Goal: Task Accomplishment & Management: Use online tool/utility

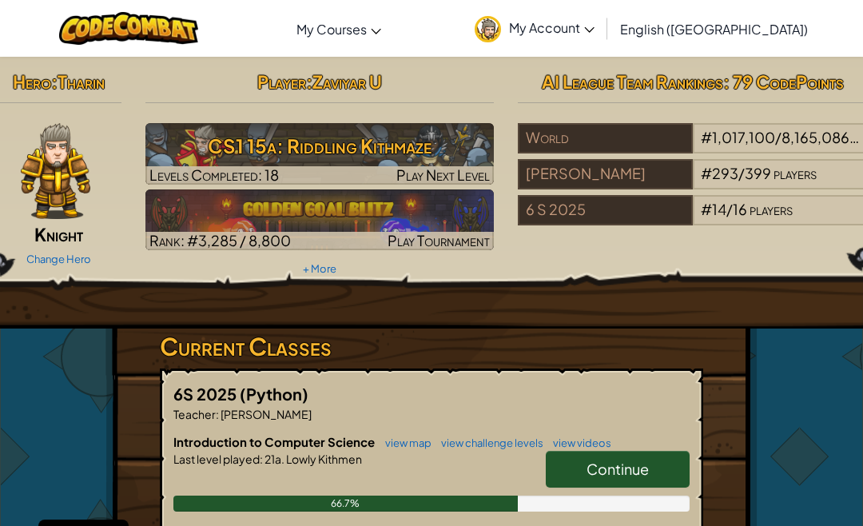
click at [173, 145] on h3 "CS1 15a: Riddling Kithmaze" at bounding box center [319, 146] width 349 height 36
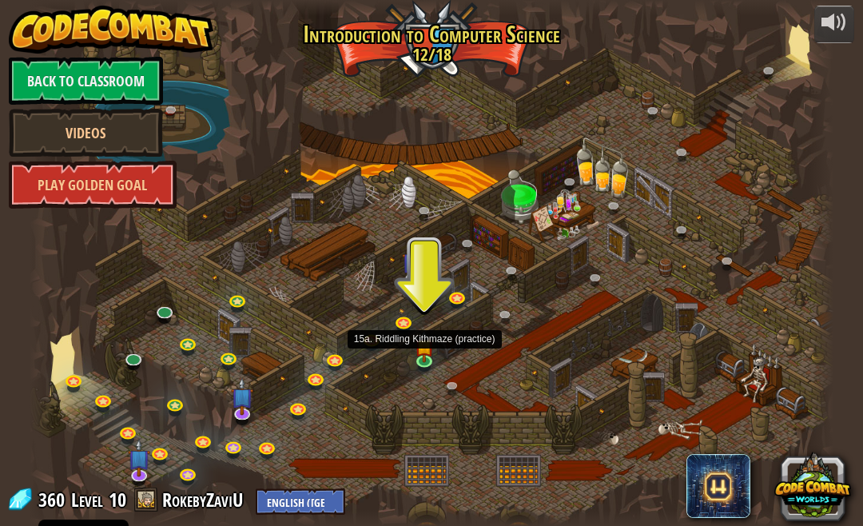
click at [428, 360] on link at bounding box center [427, 363] width 32 height 24
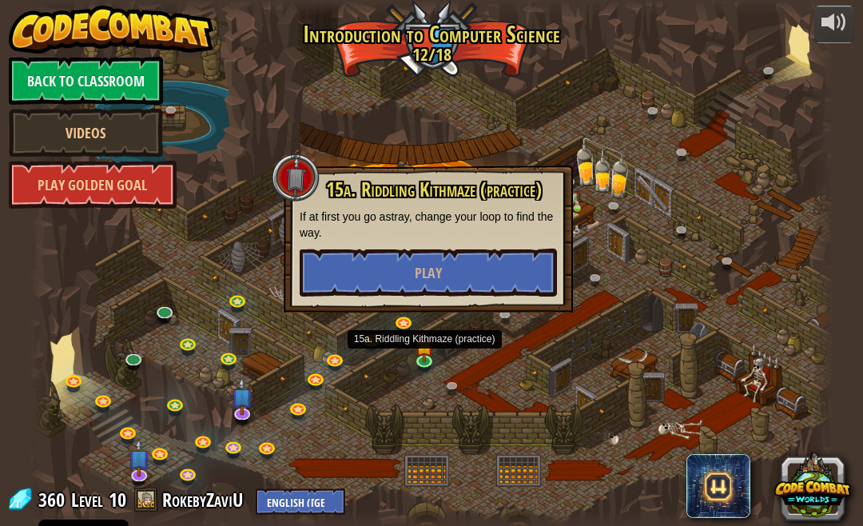
click at [492, 292] on button "Play" at bounding box center [428, 273] width 257 height 48
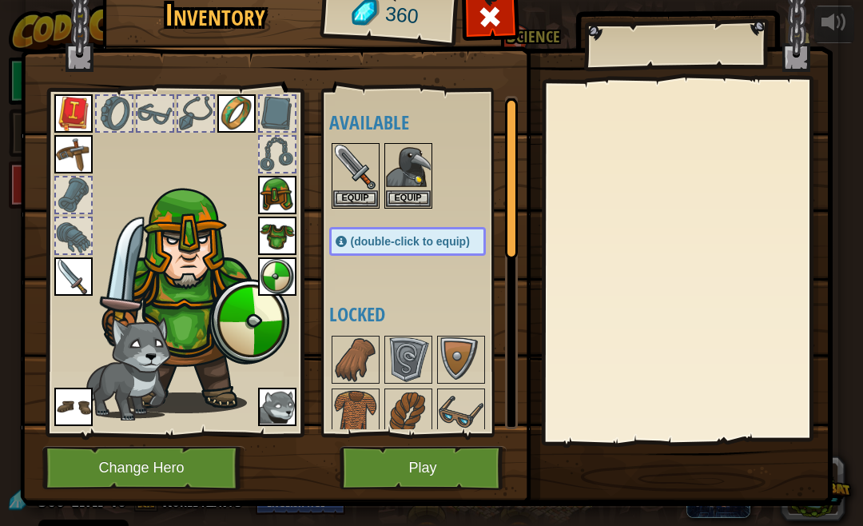
click at [452, 449] on button "Play" at bounding box center [423, 468] width 167 height 44
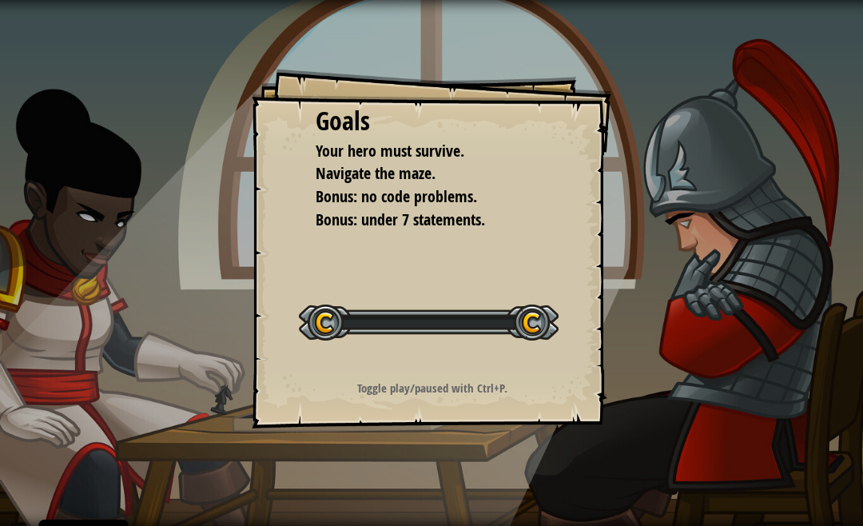
click at [445, 470] on div "Goals Your hero must survive. Navigate the maze. Bonus: no code problems. Bonus…" at bounding box center [431, 263] width 863 height 526
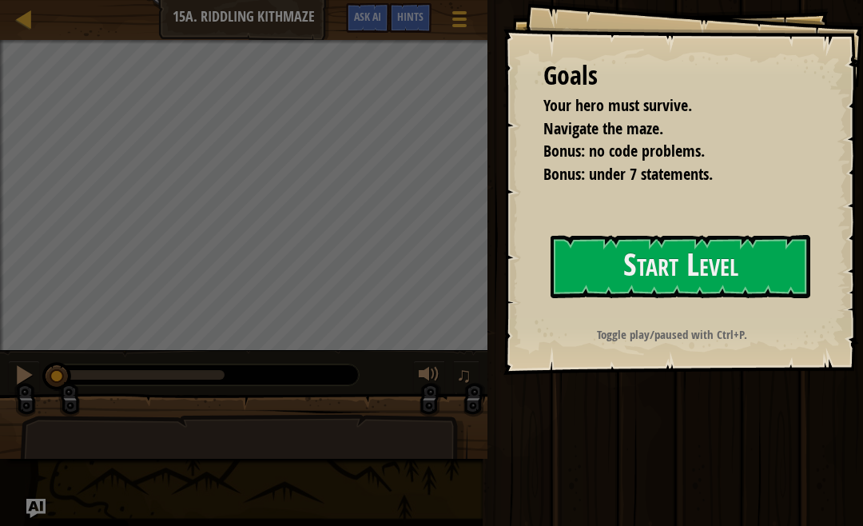
click at [686, 261] on button "Start Level" at bounding box center [681, 266] width 260 height 63
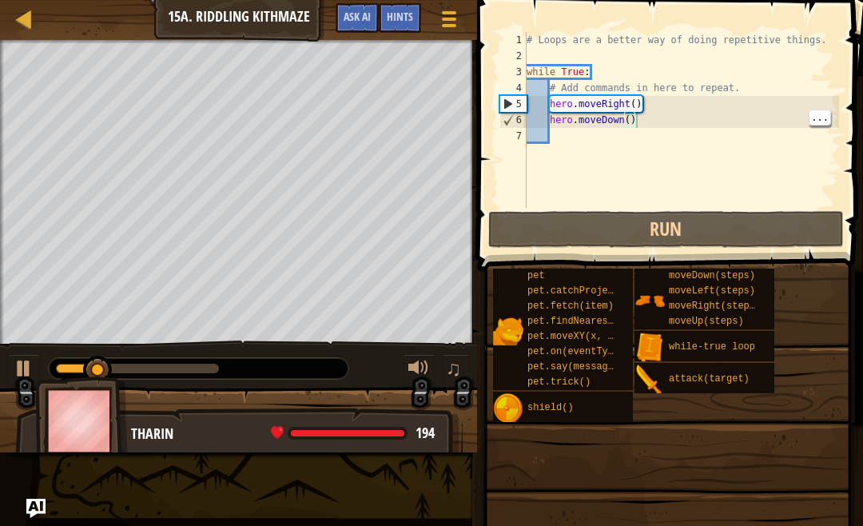
click at [719, 119] on div "# Loops are a better way of doing repetitive things. while True : # Add command…" at bounding box center [682, 136] width 316 height 208
click at [688, 123] on div "# Loops are a better way of doing repetitive things. while True : # Add command…" at bounding box center [682, 136] width 316 height 208
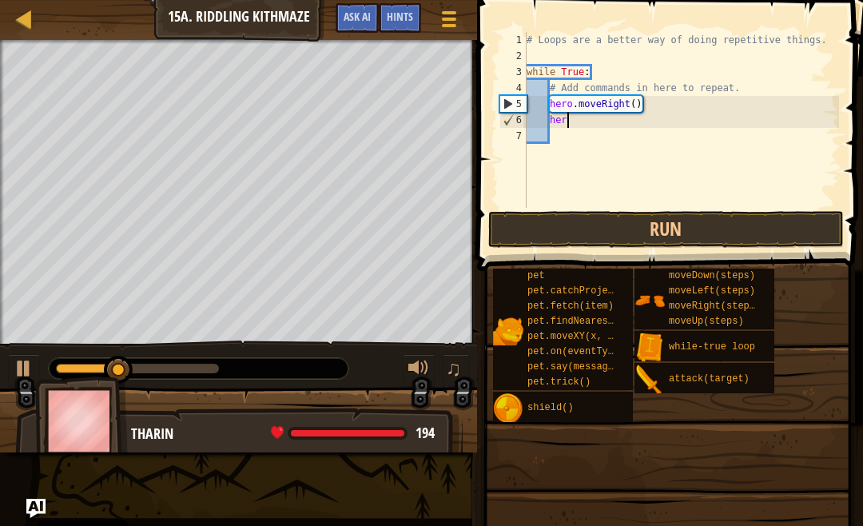
type textarea "h"
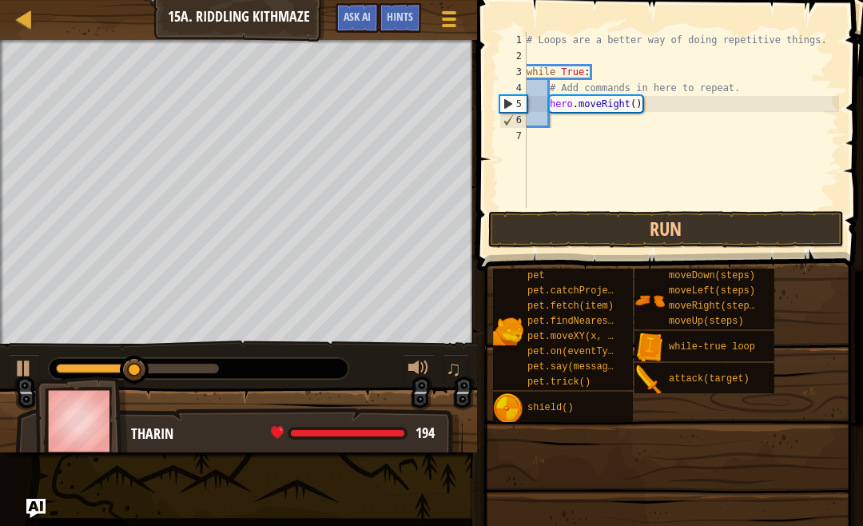
click at [758, 215] on button "Run" at bounding box center [666, 229] width 356 height 37
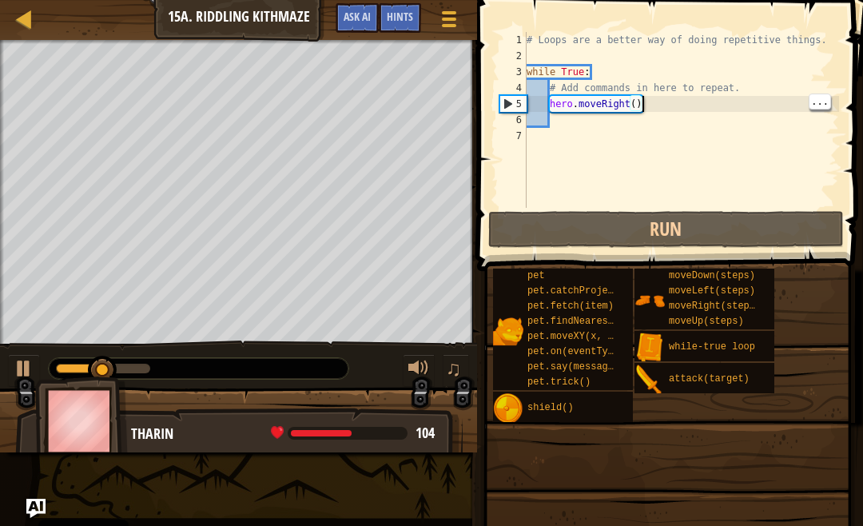
click at [687, 108] on div "# Loops are a better way of doing repetitive things. while True : # Add command…" at bounding box center [682, 136] width 316 height 208
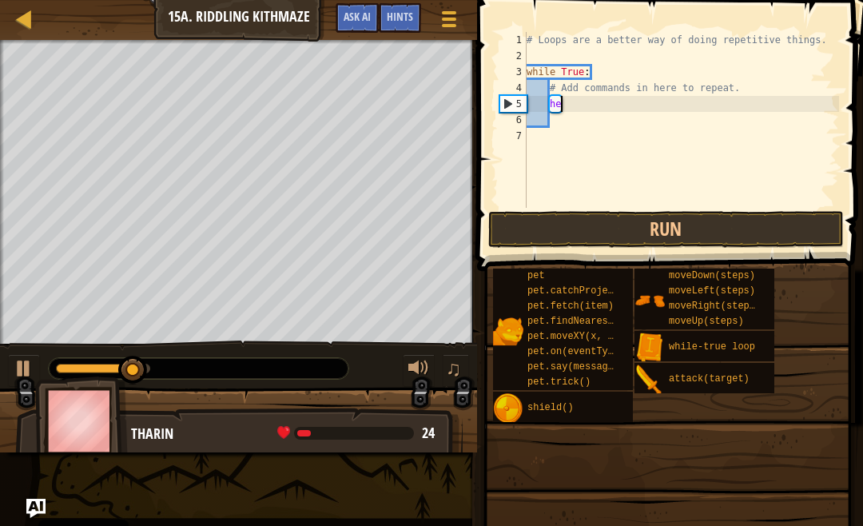
type textarea "her"
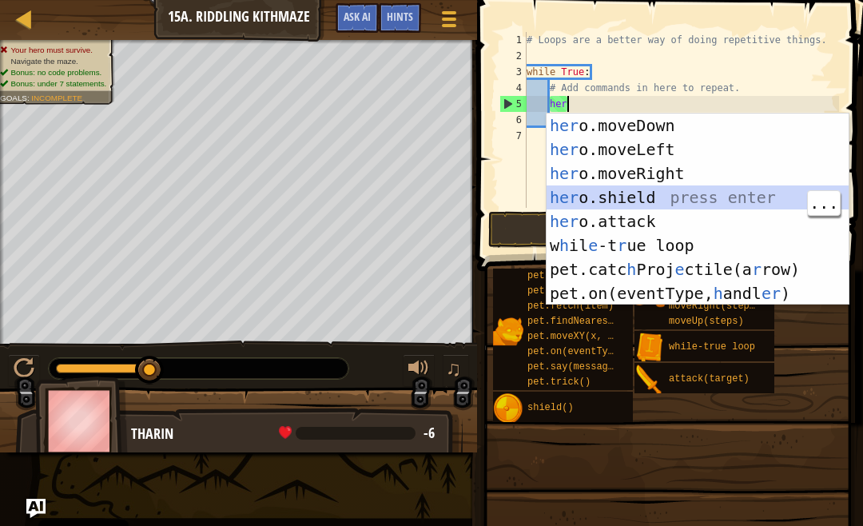
scroll to position [23, 0]
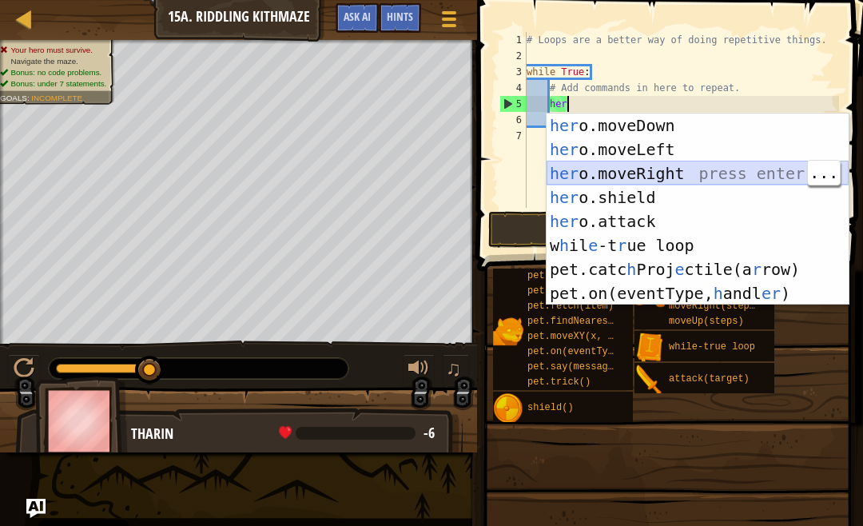
click at [676, 165] on div "her o.moveUp press enter her o.moveDown press enter her o.moveLeft press enter …" at bounding box center [698, 210] width 302 height 240
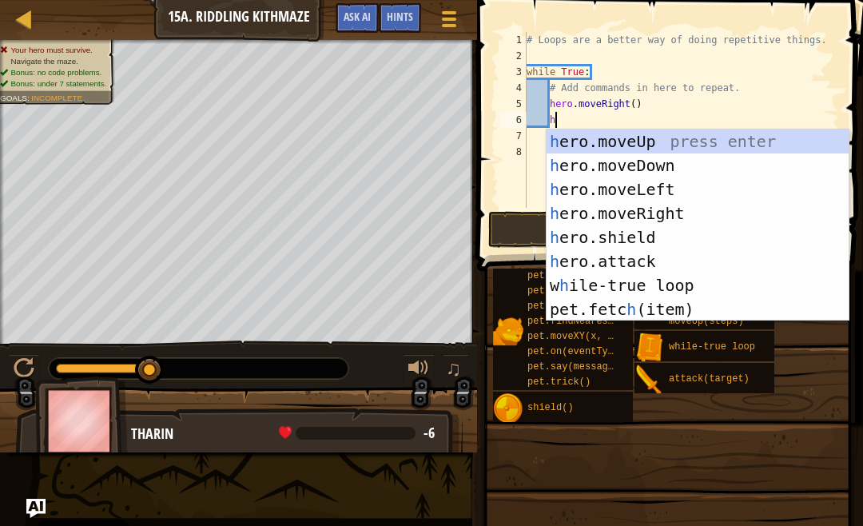
scroll to position [0, 0]
type textarea "he"
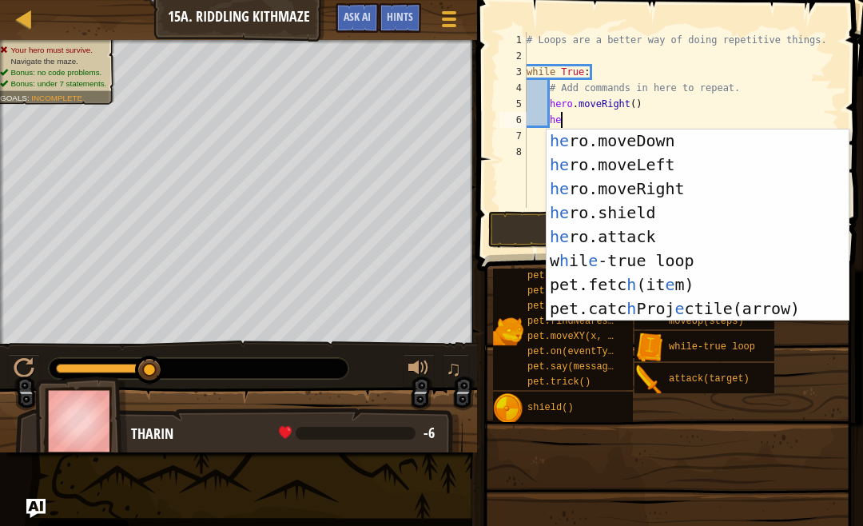
scroll to position [23, 0]
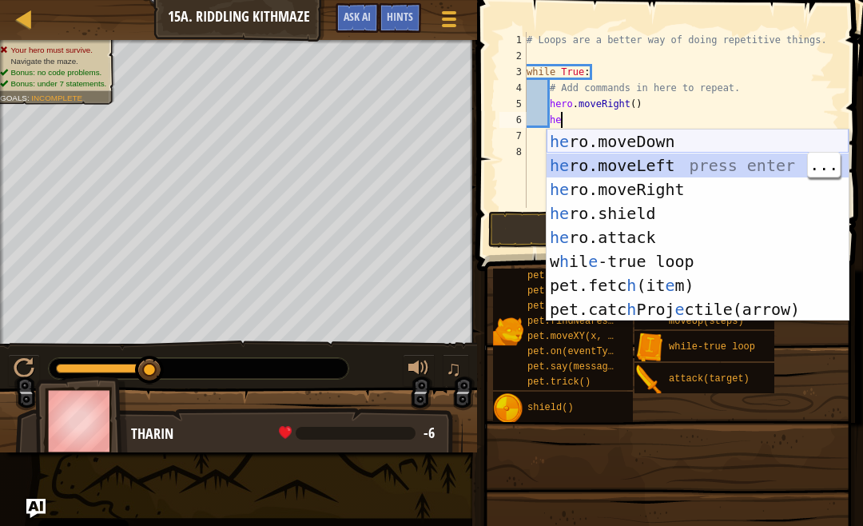
click at [699, 144] on div "he ro.moveUp press enter he ro.moveDown press enter he ro.moveLeft press enter …" at bounding box center [698, 226] width 302 height 240
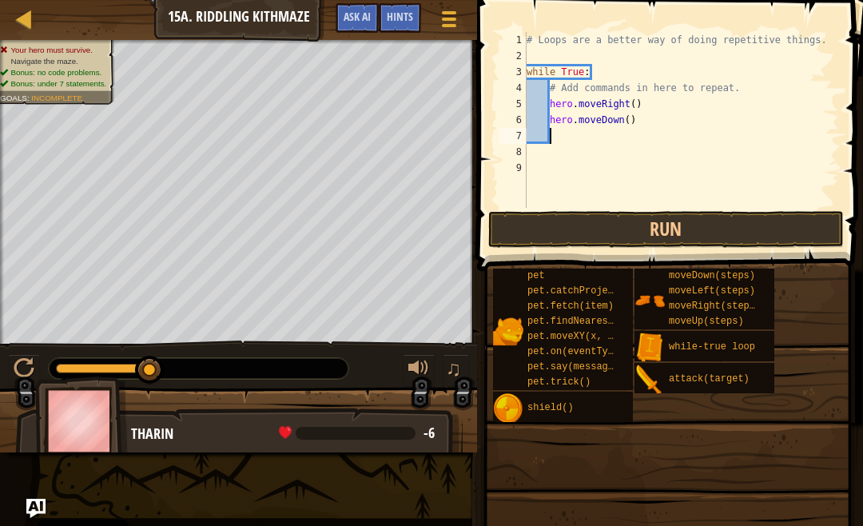
scroll to position [8, 1]
click at [577, 128] on div "# Loops are a better way of doing repetitive things. while True : # Add command…" at bounding box center [682, 136] width 316 height 208
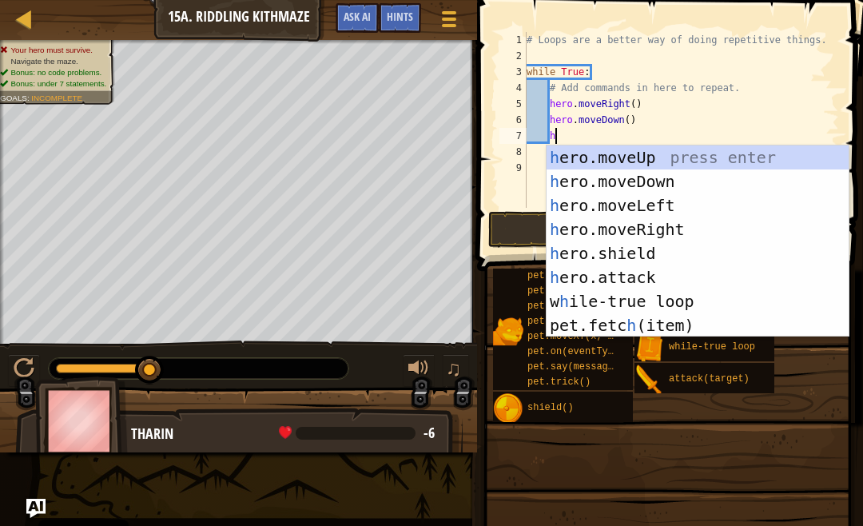
type textarea "he"
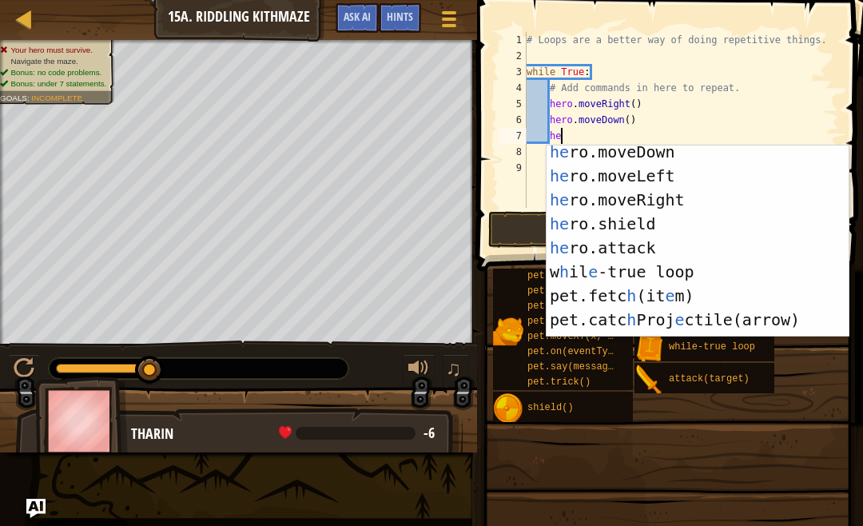
scroll to position [48, 0]
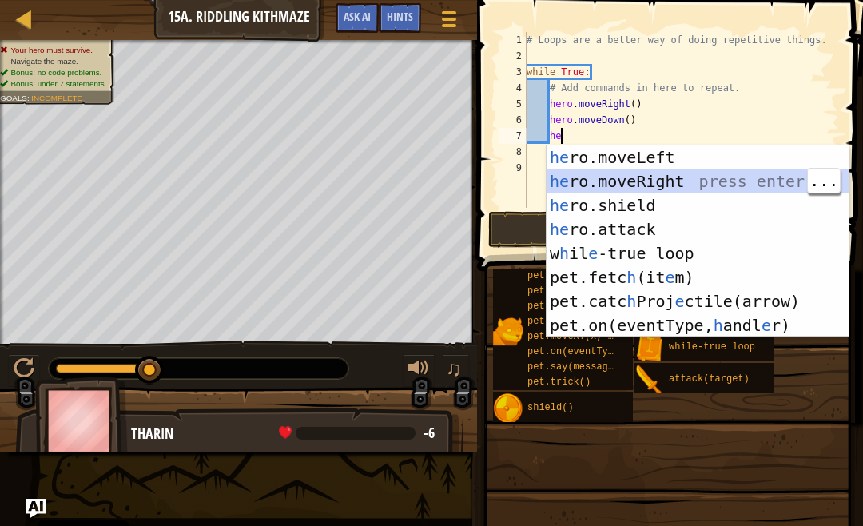
click at [691, 176] on div "he ro.moveLeft press enter he ro.moveRight press enter he ro.shield press enter…" at bounding box center [698, 265] width 302 height 240
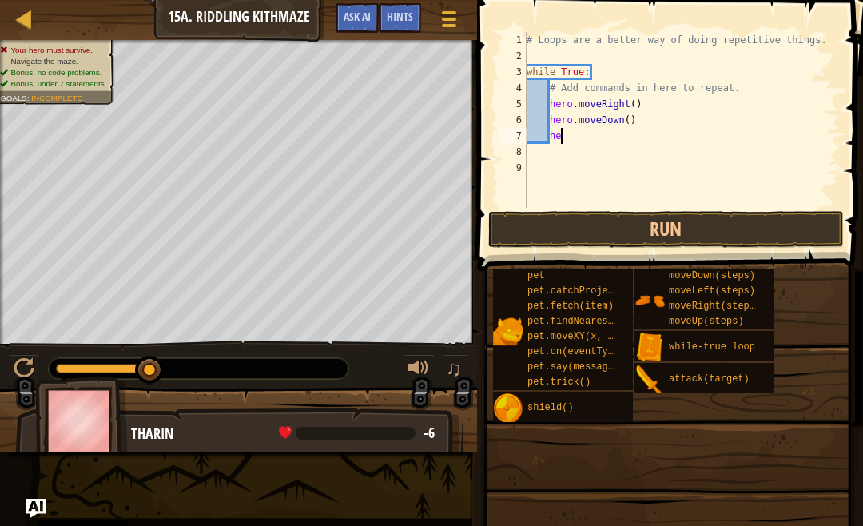
scroll to position [8, 1]
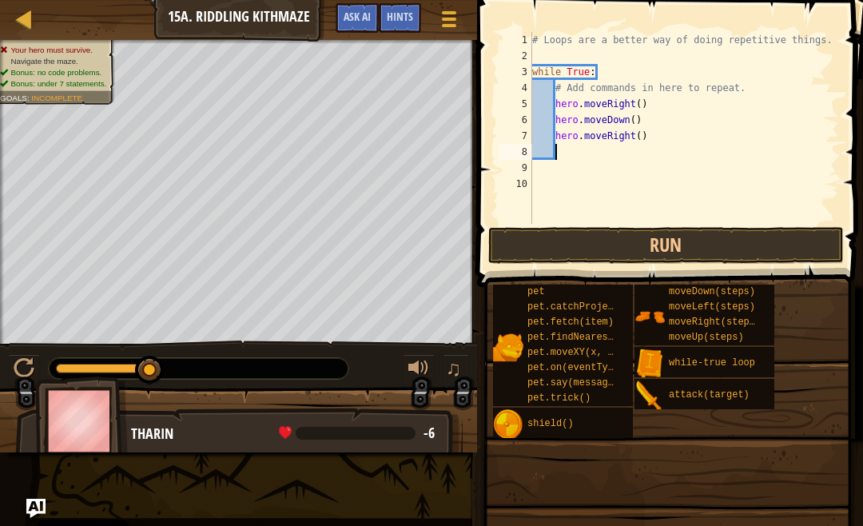
click at [695, 172] on div "# Loops are a better way of doing repetitive things. while True : # Add command…" at bounding box center [684, 144] width 311 height 224
click at [643, 136] on div "# Loops are a better way of doing repetitive things. while True : # Add command…" at bounding box center [684, 144] width 311 height 224
type textarea "hero.moveRight(2)"
click at [592, 158] on div "# Loops are a better way of doing repetitive things. while True : # Add command…" at bounding box center [684, 144] width 311 height 224
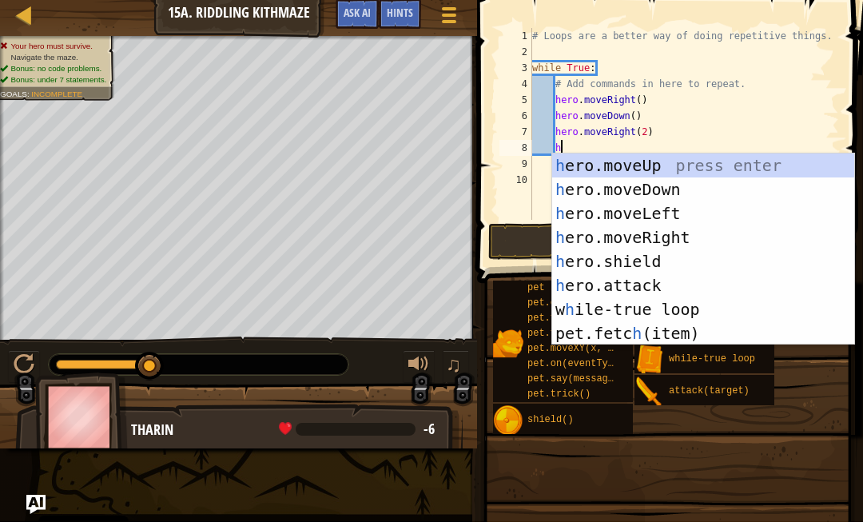
scroll to position [0, 0]
type textarea "he"
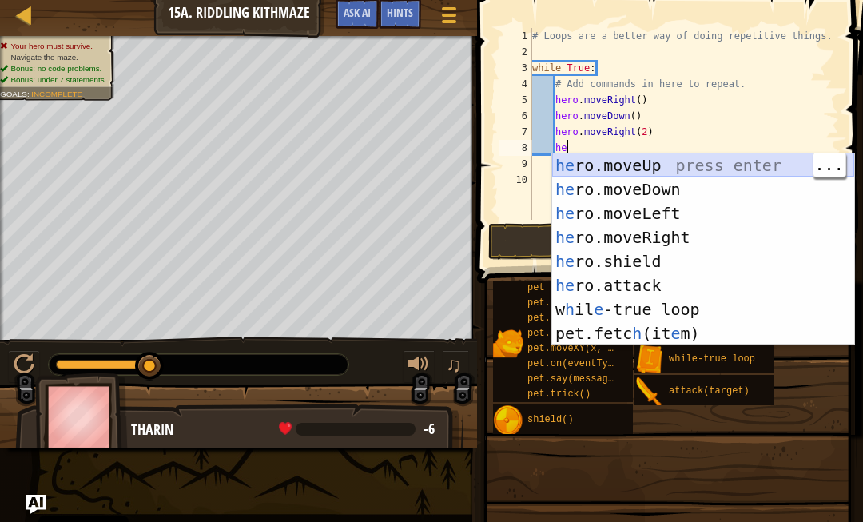
click at [711, 163] on div "he ro.moveUp press enter he ro.moveDown press enter he ro.moveLeft press enter …" at bounding box center [703, 277] width 302 height 240
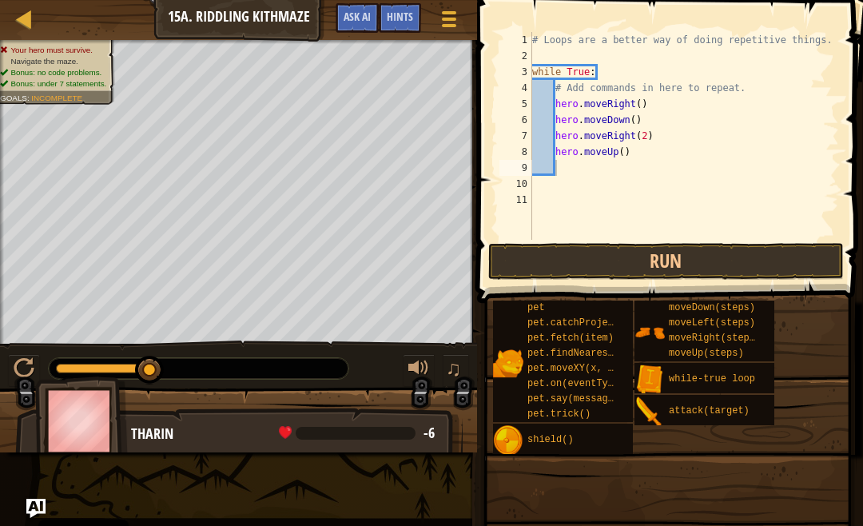
click at [675, 252] on button "Run" at bounding box center [666, 261] width 356 height 37
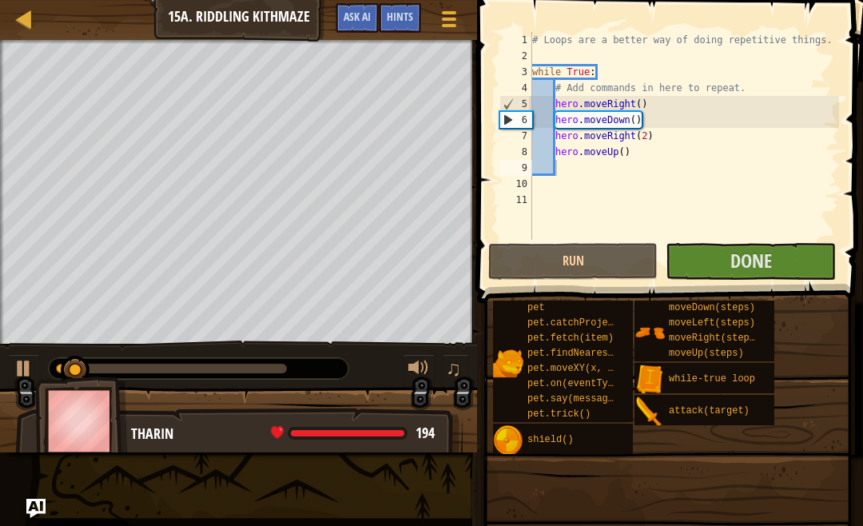
click at [805, 260] on button "Done" at bounding box center [750, 261] width 169 height 37
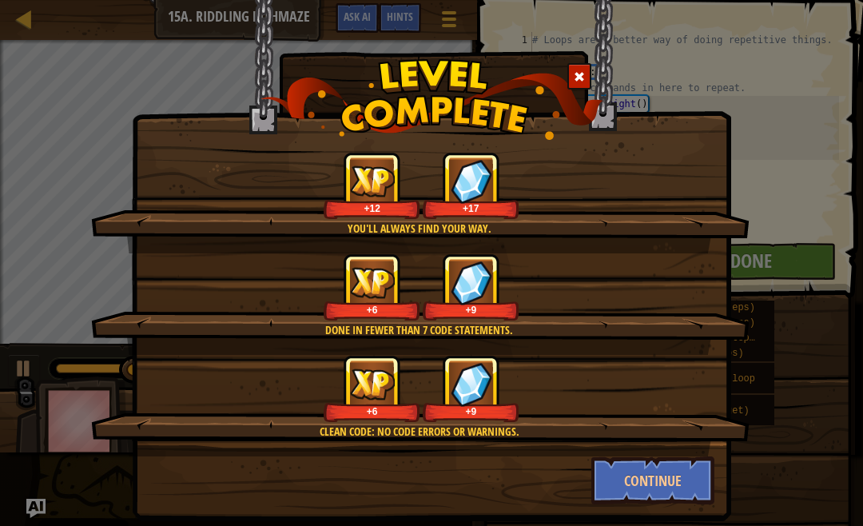
click at [689, 476] on button "Continue" at bounding box center [653, 480] width 124 height 48
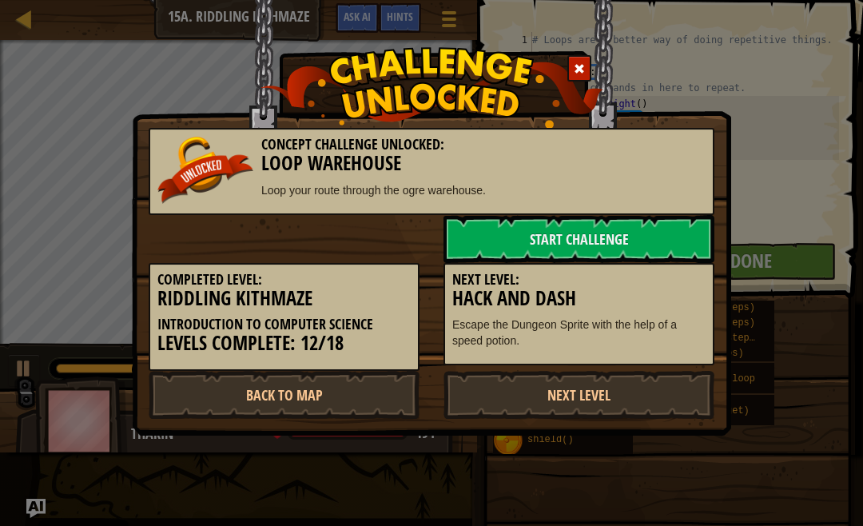
click at [664, 472] on div "Concept Challenge Unlocked: Loop Warehouse Loop your route through the ogre war…" at bounding box center [431, 263] width 863 height 526
click at [615, 390] on link "Next Level" at bounding box center [579, 395] width 271 height 48
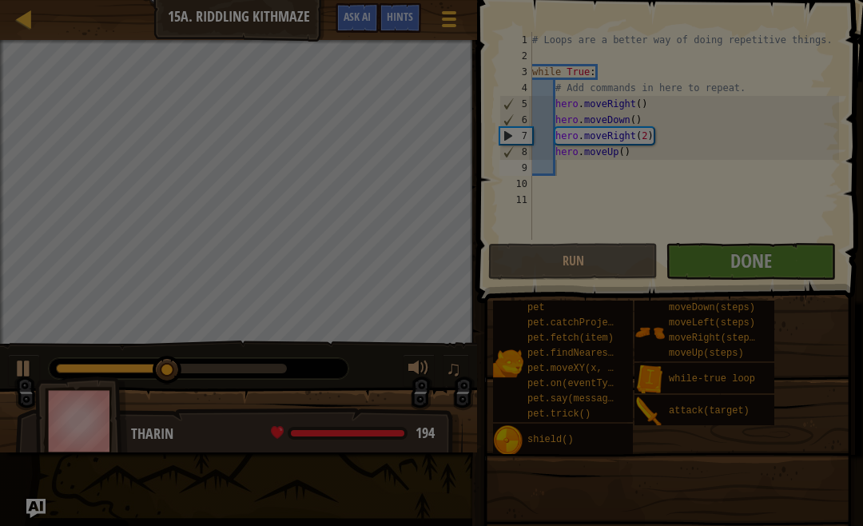
click at [0, 0] on div at bounding box center [0, 0] width 0 height 0
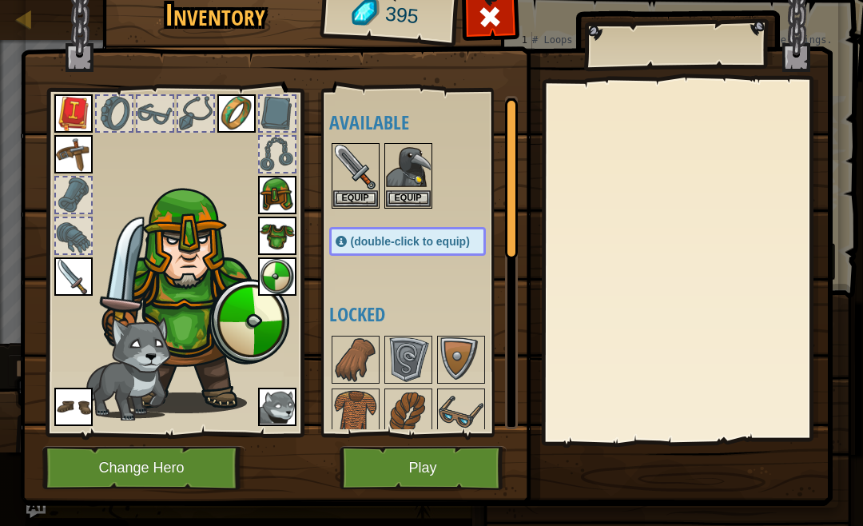
click at [649, 388] on div at bounding box center [687, 261] width 282 height 359
click at [444, 474] on button "Play" at bounding box center [423, 468] width 167 height 44
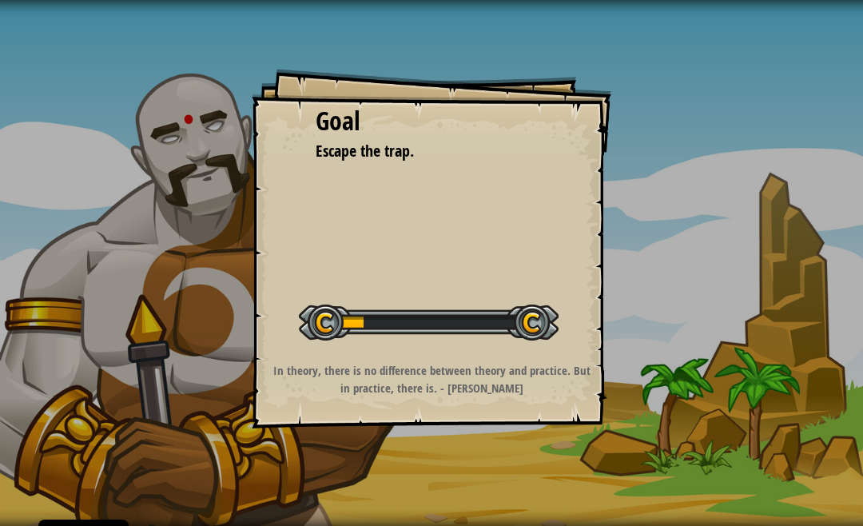
click at [387, 480] on div "Goal Escape the trap. Start Level Error loading from server. Try refreshing the…" at bounding box center [431, 263] width 863 height 526
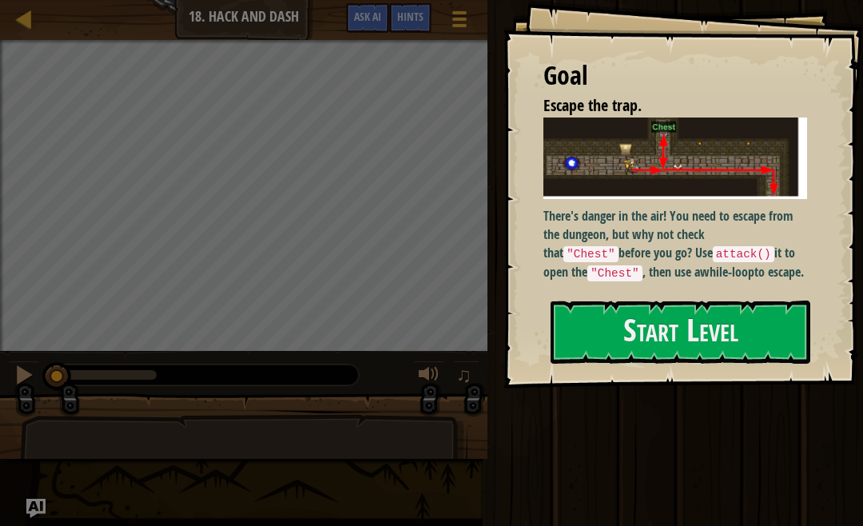
click at [739, 323] on button "Start Level" at bounding box center [681, 332] width 260 height 63
click at [747, 329] on button "Start Level" at bounding box center [681, 332] width 260 height 63
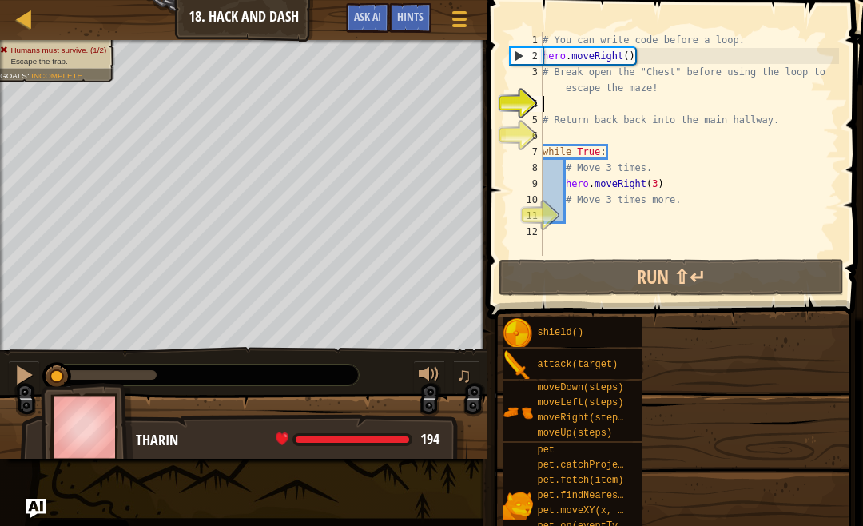
scroll to position [8, 0]
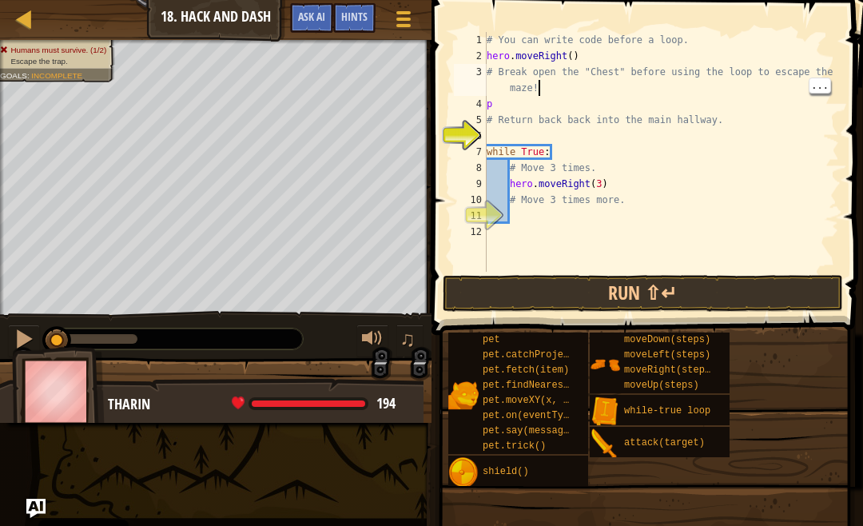
type textarea "p"
click at [530, 102] on div "# You can write code before a loop. hero . moveRight ( ) # Break open the "Ches…" at bounding box center [662, 168] width 356 height 272
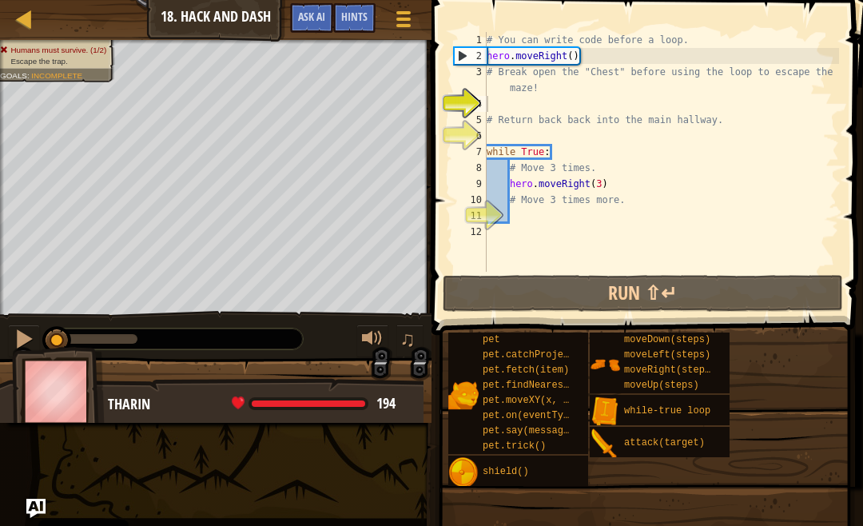
click at [747, 296] on button "Run ⇧↵" at bounding box center [643, 293] width 400 height 37
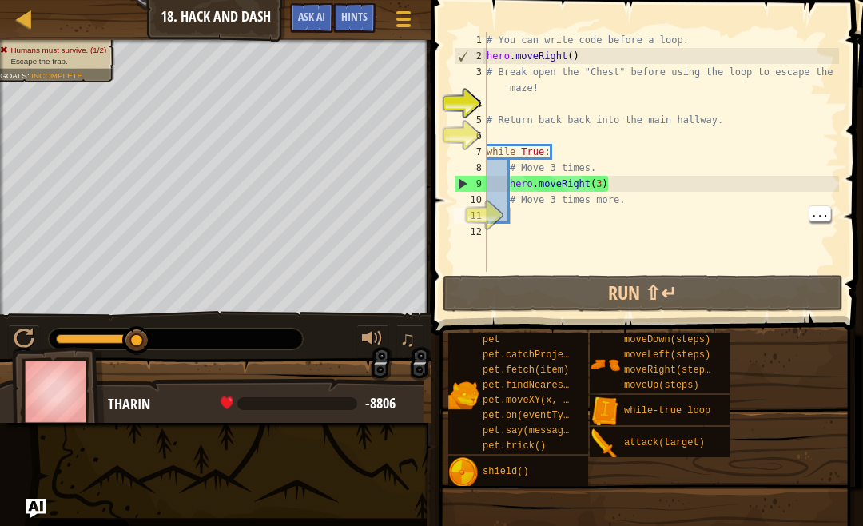
click at [553, 209] on div "# You can write code before a loop. hero . moveRight ( ) # Break open the "Ches…" at bounding box center [662, 168] width 356 height 272
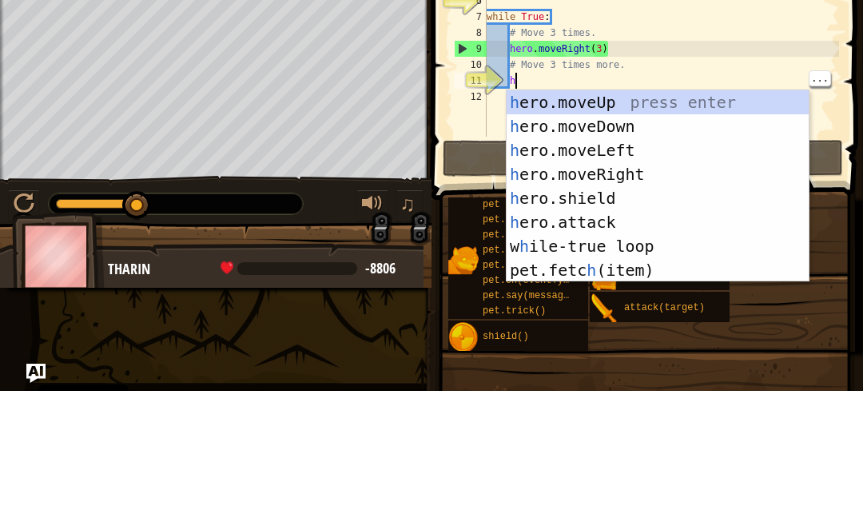
type textarea "he"
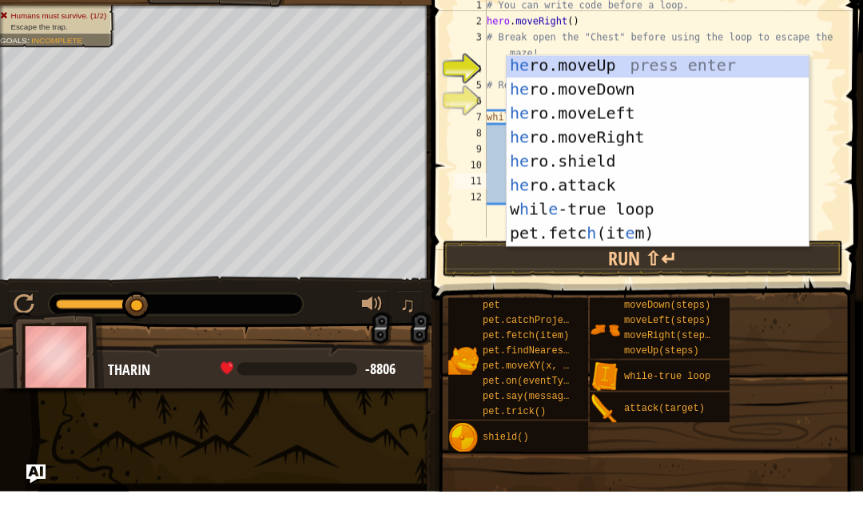
scroll to position [3, 0]
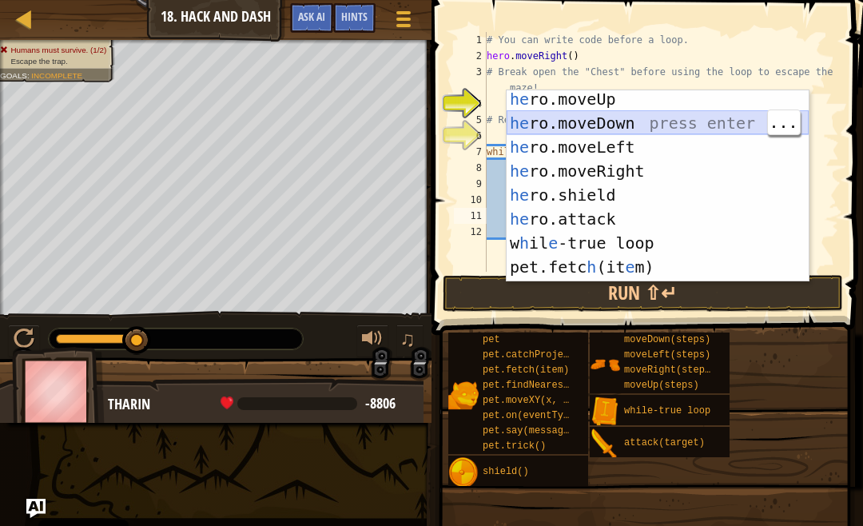
click at [629, 117] on div "he ro.moveUp press enter he ro.moveDown press enter he ro.moveLeft press enter …" at bounding box center [658, 207] width 302 height 240
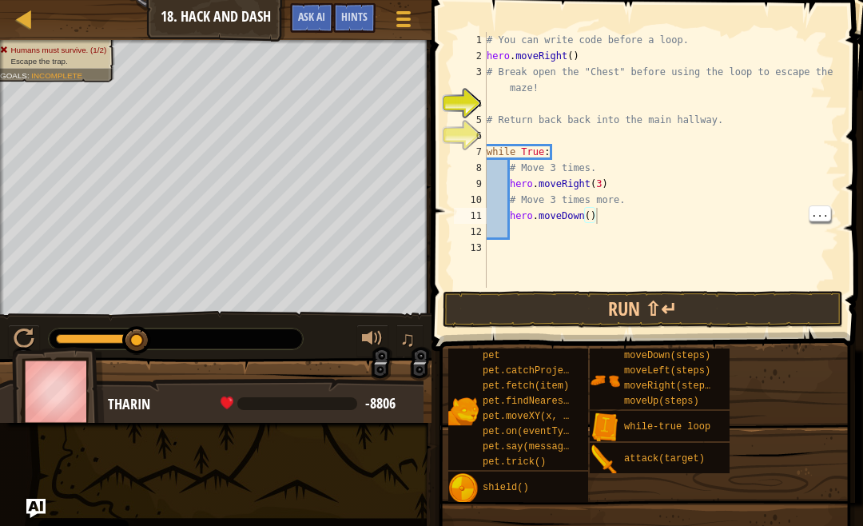
click at [595, 214] on div "# You can write code before a loop. hero . moveRight ( ) # Break open the "Ches…" at bounding box center [662, 176] width 356 height 288
click at [597, 223] on div "# You can write code before a loop. hero . moveRight ( ) # Break open the "Ches…" at bounding box center [662, 176] width 356 height 288
click at [597, 216] on div "# You can write code before a loop. hero . moveRight ( ) # Break open the "Ches…" at bounding box center [662, 176] width 356 height 288
click at [585, 215] on div "# You can write code before a loop. hero . moveRight ( ) # Break open the "Ches…" at bounding box center [662, 176] width 356 height 288
click at [590, 217] on div "# You can write code before a loop. hero . moveRight ( ) # Break open the "Ches…" at bounding box center [662, 176] width 356 height 288
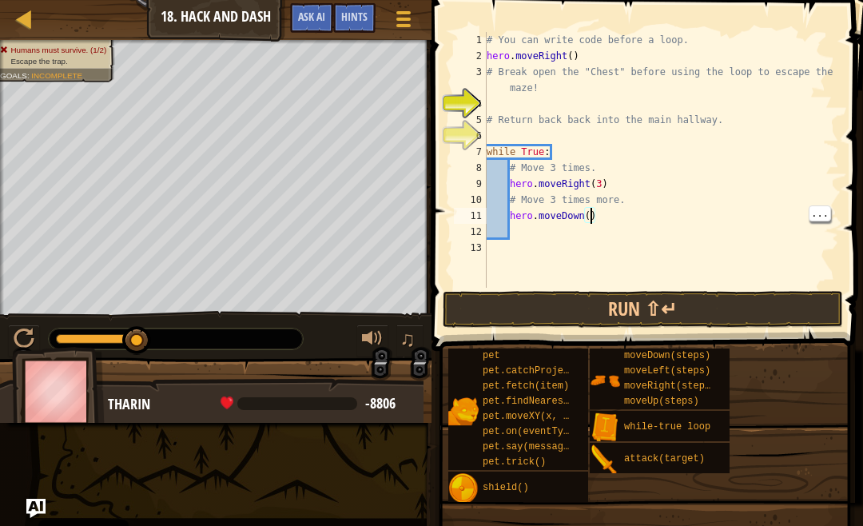
click at [593, 219] on div "# You can write code before a loop. hero . moveRight ( ) # Break open the "Ches…" at bounding box center [662, 176] width 356 height 288
click at [593, 213] on div "# You can write code before a loop. hero . moveRight ( ) # Break open the "Ches…" at bounding box center [662, 176] width 356 height 288
type textarea "hero.moveDown(3)"
click at [762, 301] on button "Run ⇧↵" at bounding box center [643, 309] width 400 height 37
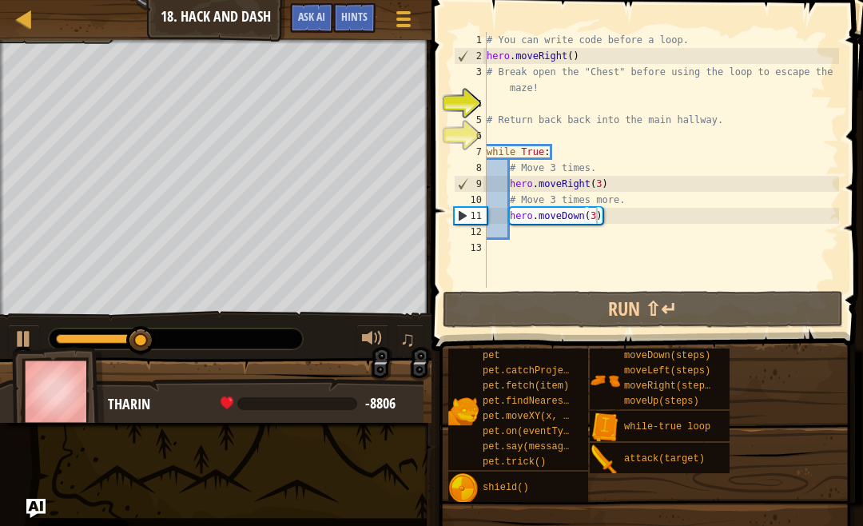
click at [659, 301] on button "Run ⇧↵" at bounding box center [643, 309] width 400 height 37
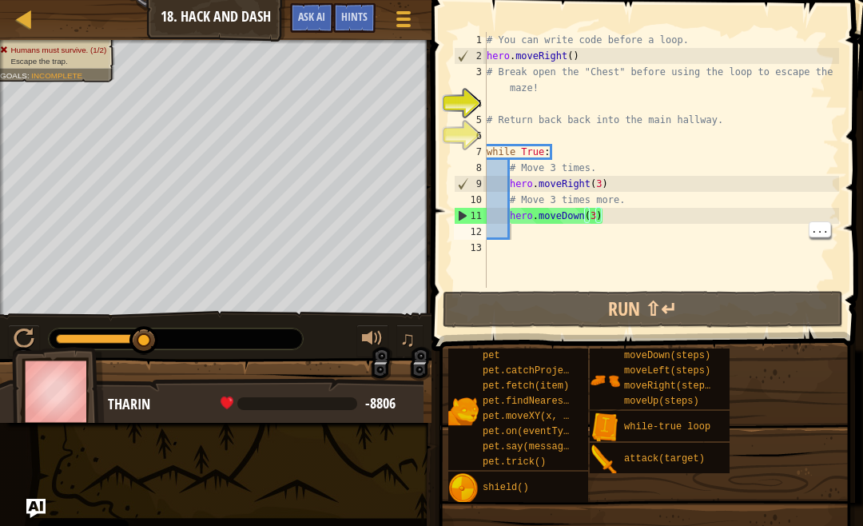
click at [701, 229] on div "# You can write code before a loop. hero . moveRight ( ) # Break open the "Ches…" at bounding box center [662, 176] width 356 height 288
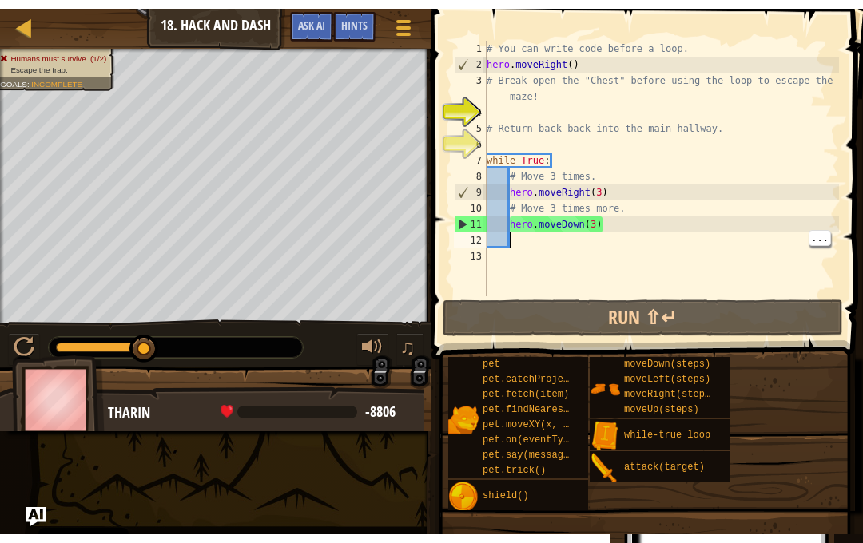
scroll to position [8, 1]
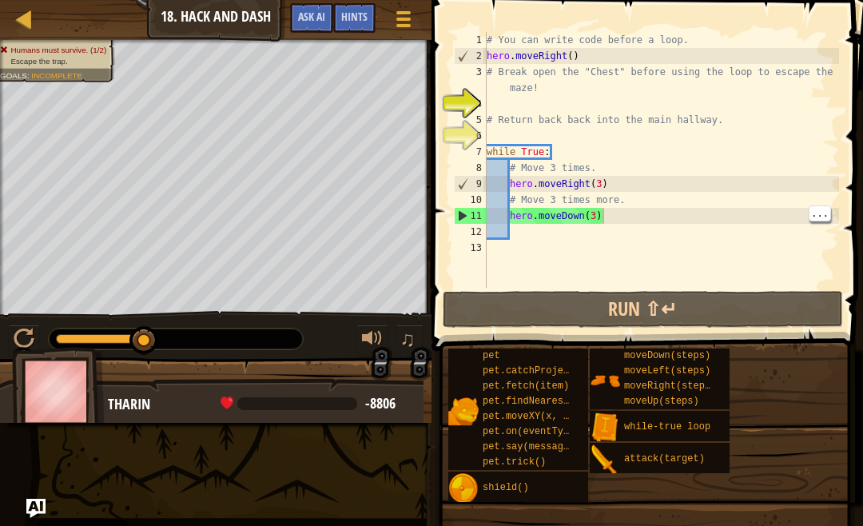
click at [625, 220] on div "# You can write code before a loop. hero . moveRight ( ) # Break open the "Ches…" at bounding box center [662, 176] width 356 height 288
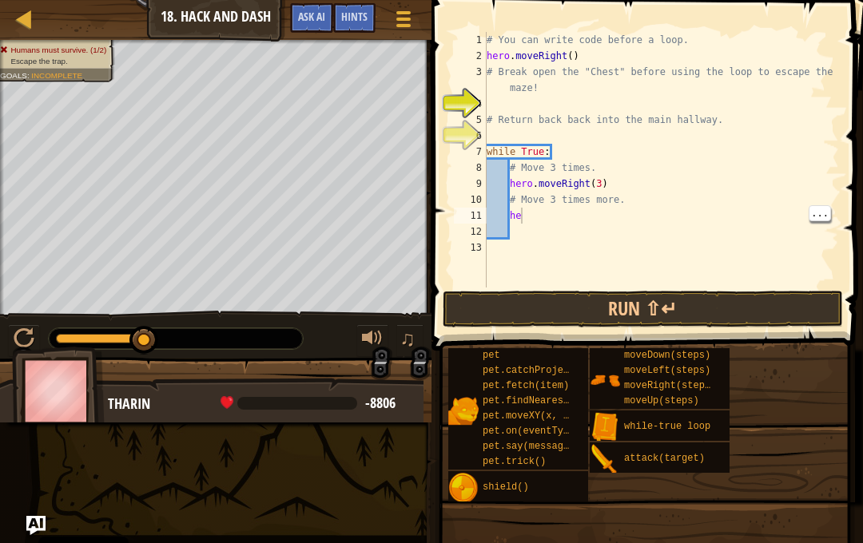
click at [535, 222] on div "# You can write code before a loop. hero . moveRight ( ) # Break open the "Ches…" at bounding box center [662, 176] width 356 height 288
click at [758, 324] on button "Run ⇧↵" at bounding box center [643, 309] width 400 height 37
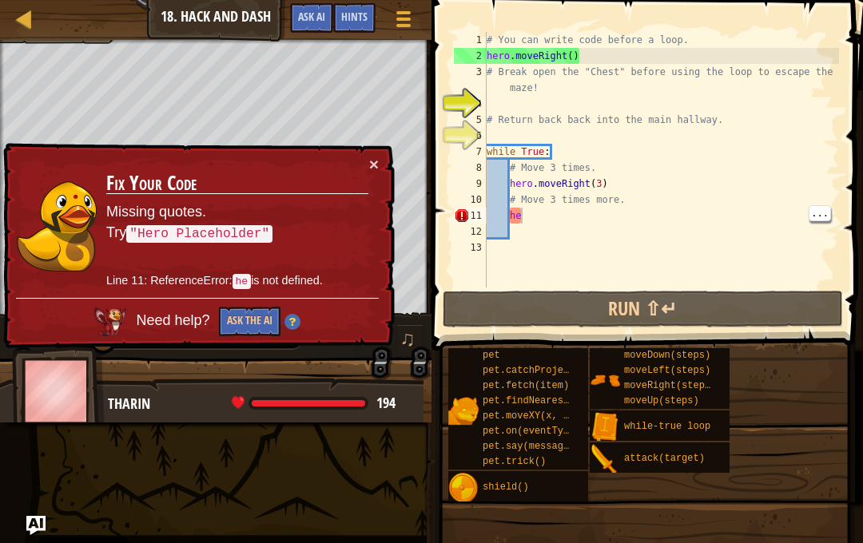
click at [609, 217] on div "# You can write code before a loop. hero . moveRight ( ) # Break open the "Ches…" at bounding box center [662, 176] width 356 height 288
type textarea "h"
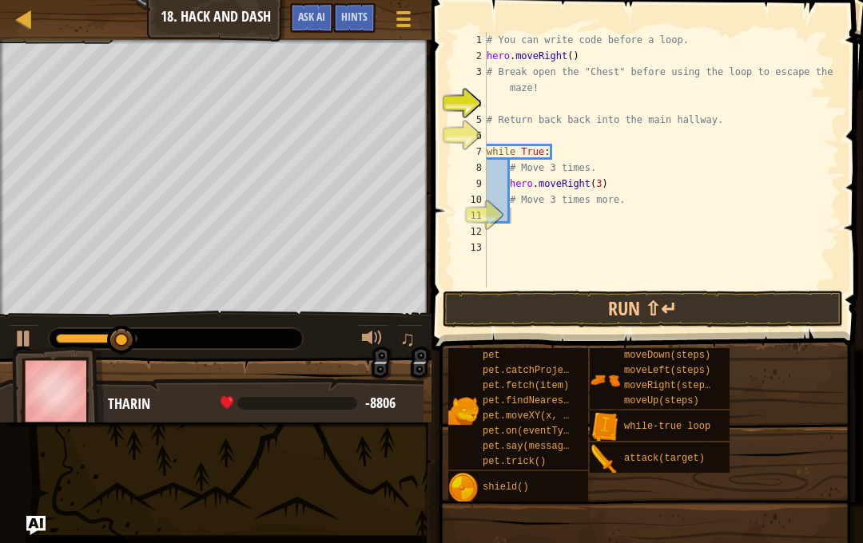
click at [723, 317] on button "Run ⇧↵" at bounding box center [643, 309] width 400 height 37
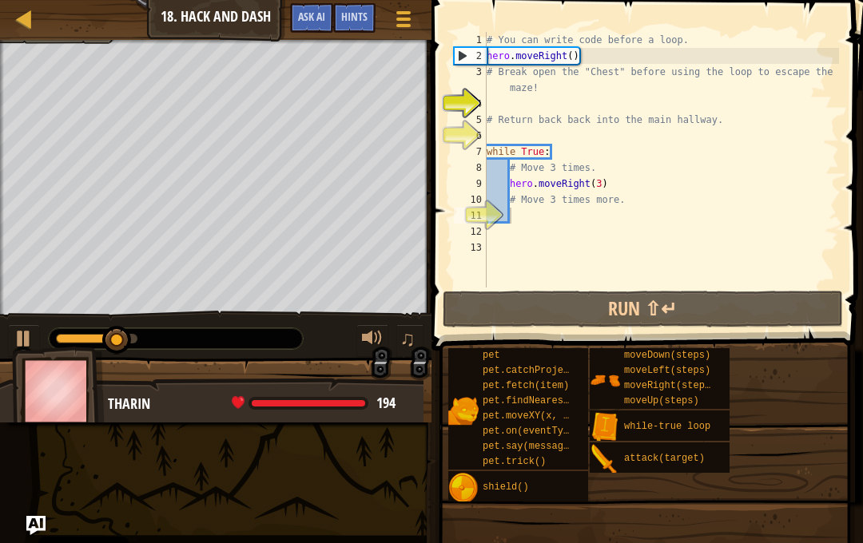
click at [543, 199] on div "# You can write code before a loop. hero . moveRight ( ) # Break open the "Ches…" at bounding box center [662, 176] width 356 height 288
type textarea "# Movehe 3 times more."
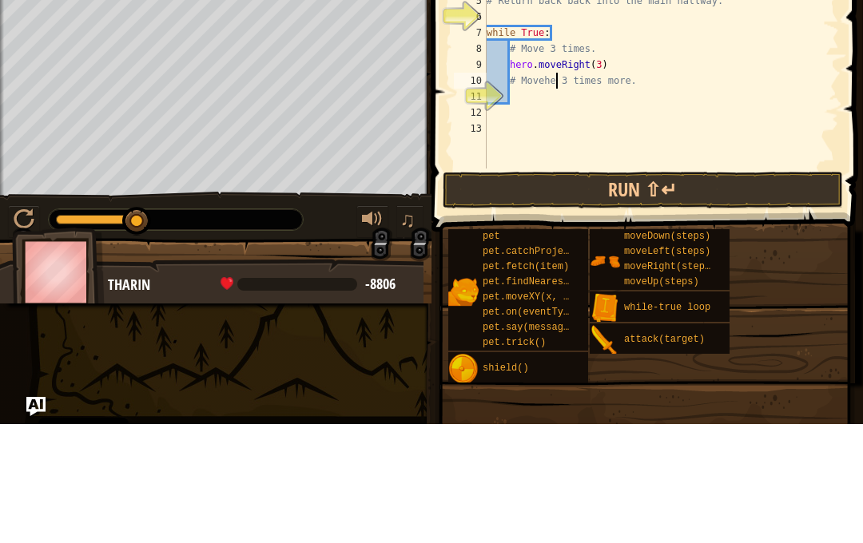
scroll to position [8, 1]
click at [531, 103] on div "# You can write code before a loop. hero . moveRight ( ) # Break open the "Ches…" at bounding box center [662, 176] width 356 height 288
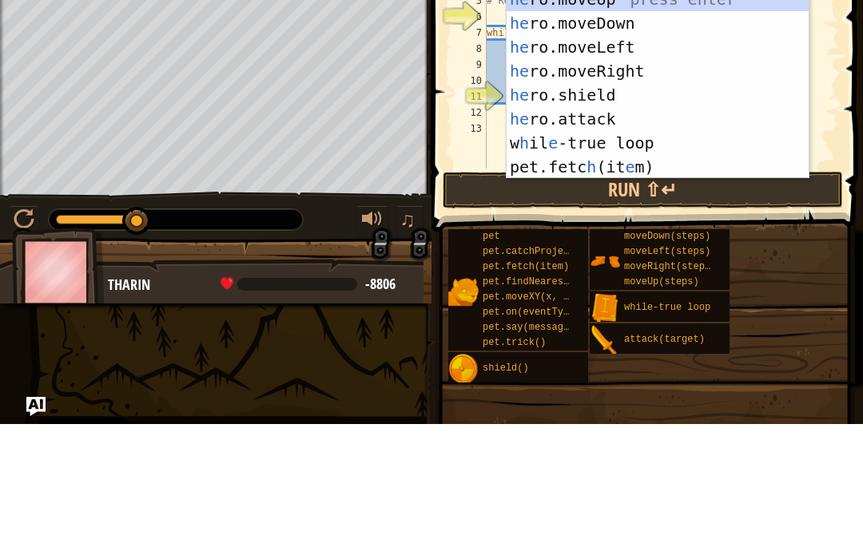
type textarea "her"
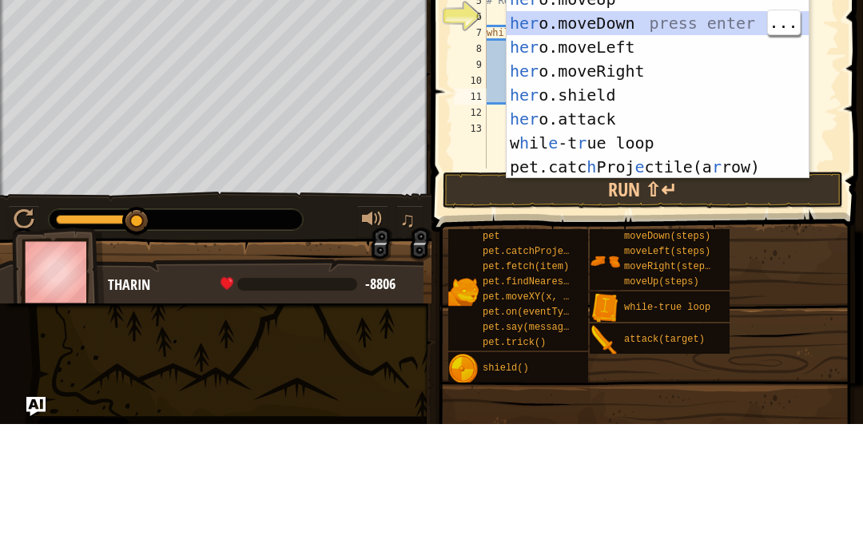
click at [597, 106] on div "her o.moveUp press enter her o.moveDown press enter her o.moveLeft press enter …" at bounding box center [658, 226] width 302 height 240
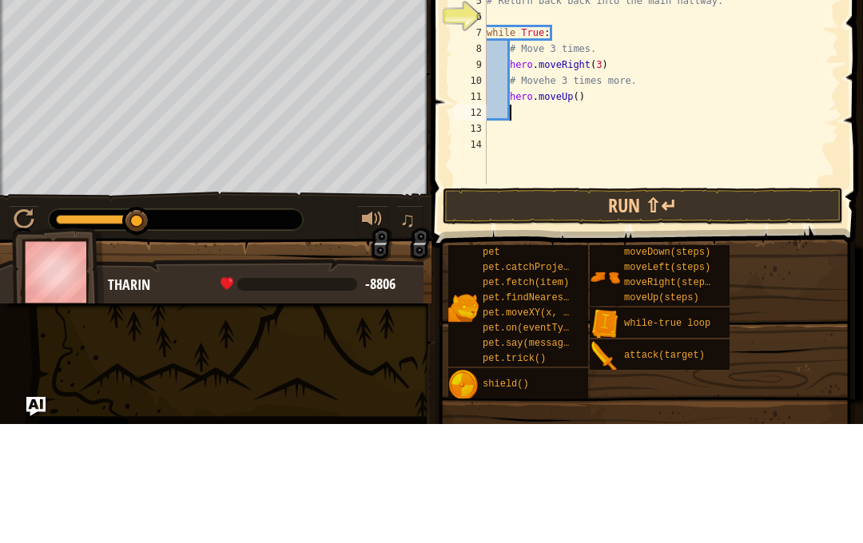
scroll to position [8, 1]
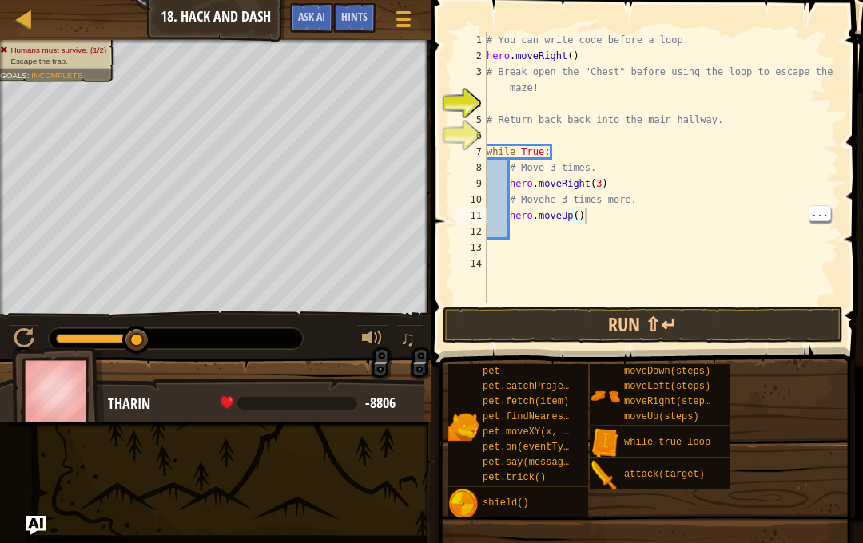
click at [745, 326] on button "Run ⇧↵" at bounding box center [643, 325] width 400 height 37
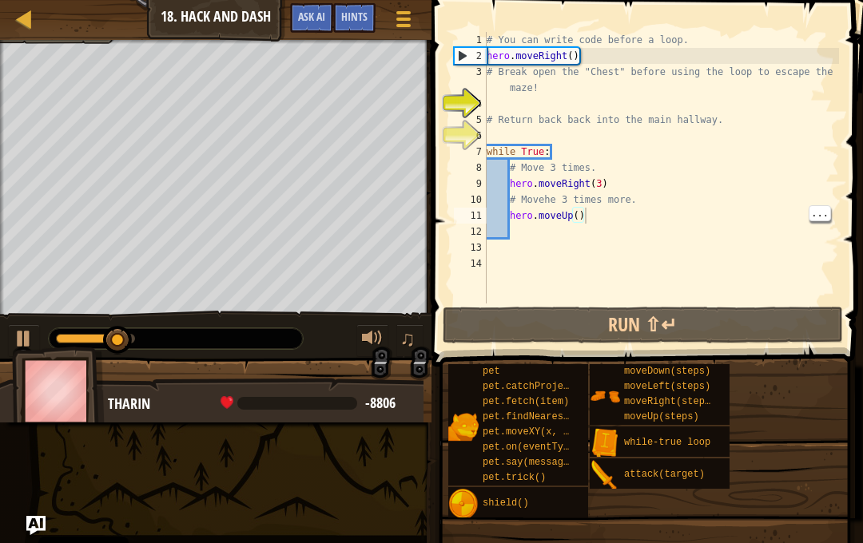
click at [601, 189] on div "# You can write code before a loop. hero . moveRight ( ) # Break open the "Ches…" at bounding box center [662, 184] width 356 height 304
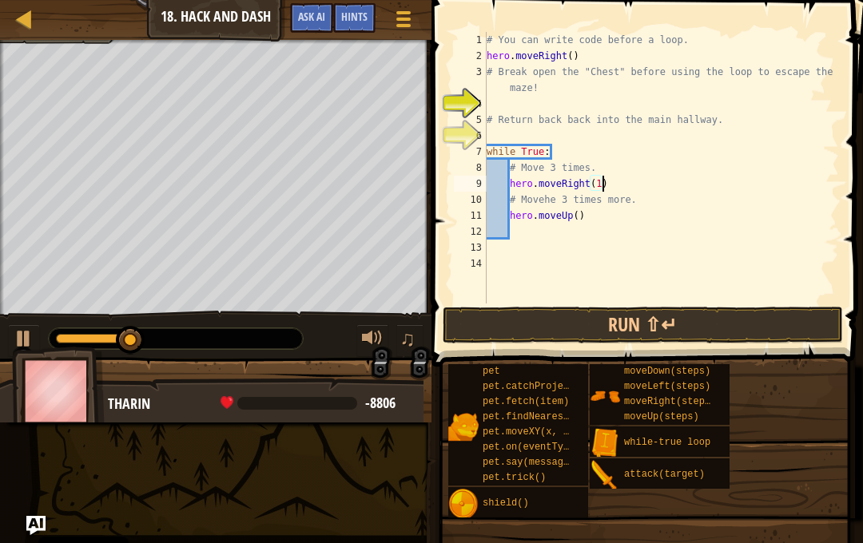
scroll to position [8, 10]
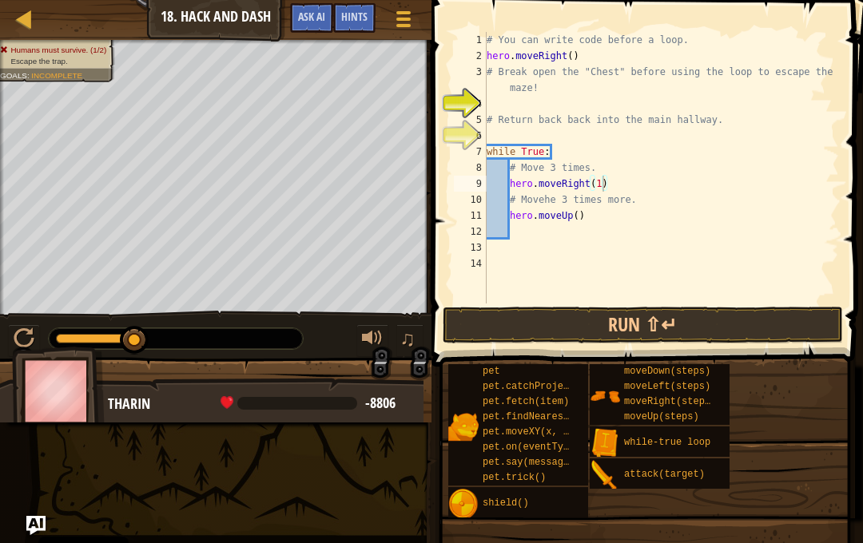
click at [750, 317] on button "Run ⇧↵" at bounding box center [643, 325] width 400 height 37
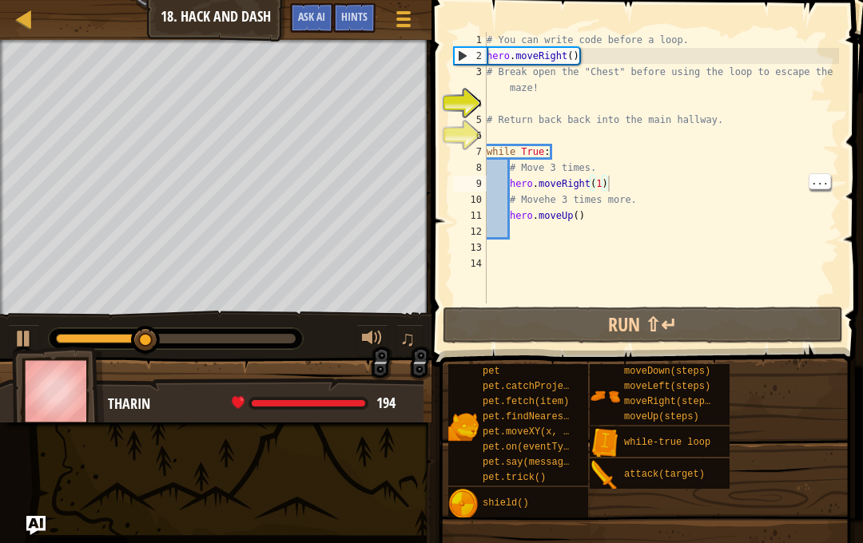
click at [635, 181] on div "# You can write code before a loop. hero . moveRight ( ) # Break open the "Ches…" at bounding box center [662, 184] width 356 height 304
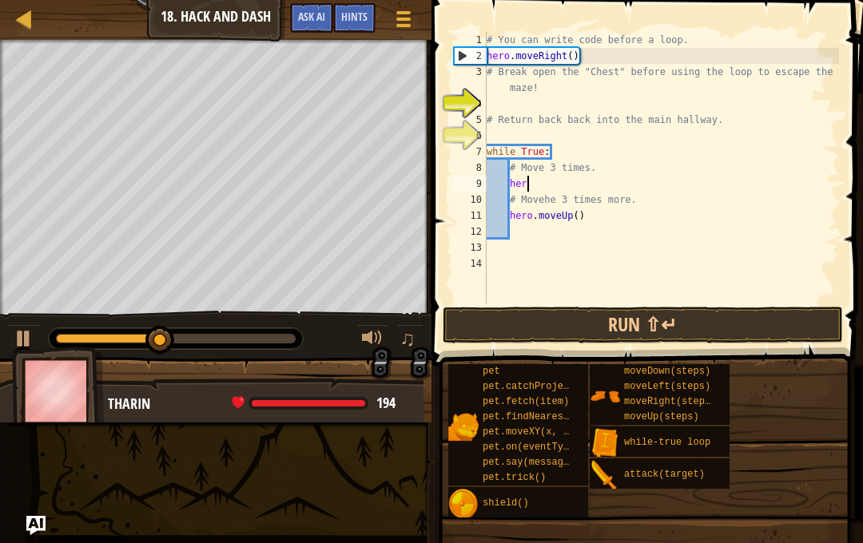
type textarea "h"
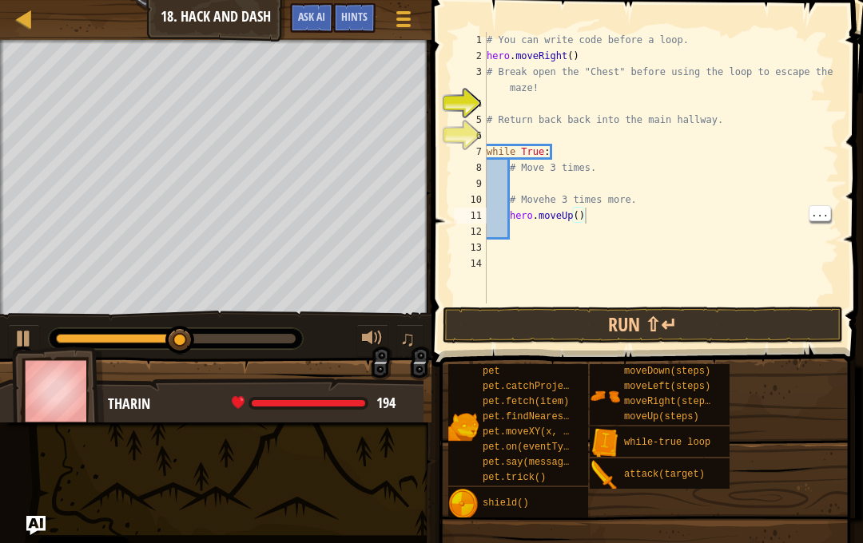
click at [660, 225] on div "# You can write code before a loop. hero . moveRight ( ) # Break open the "Ches…" at bounding box center [662, 184] width 356 height 304
click at [606, 225] on div "# You can write code before a loop. hero . moveRight ( ) # Break open the "Ches…" at bounding box center [662, 184] width 356 height 304
type textarea "h"
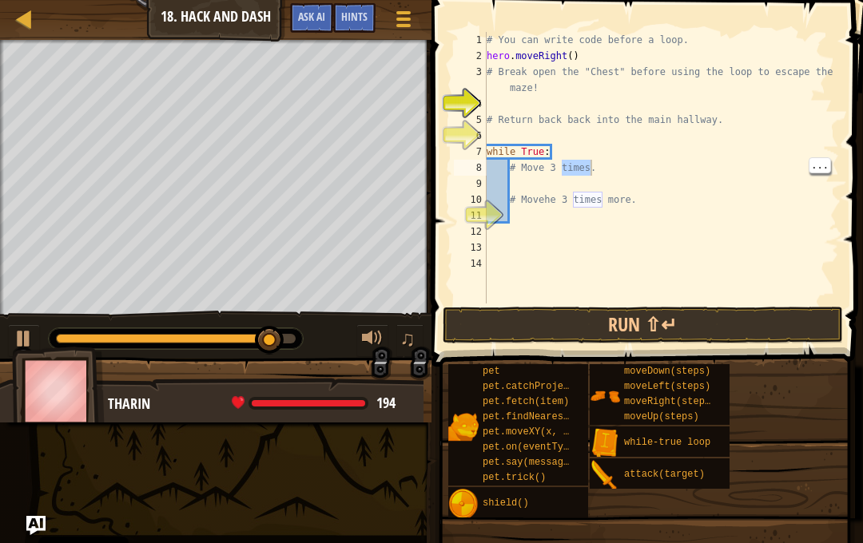
click at [563, 180] on div "# You can write code before a loop. hero . moveRight ( ) # Break open the "Ches…" at bounding box center [662, 184] width 356 height 304
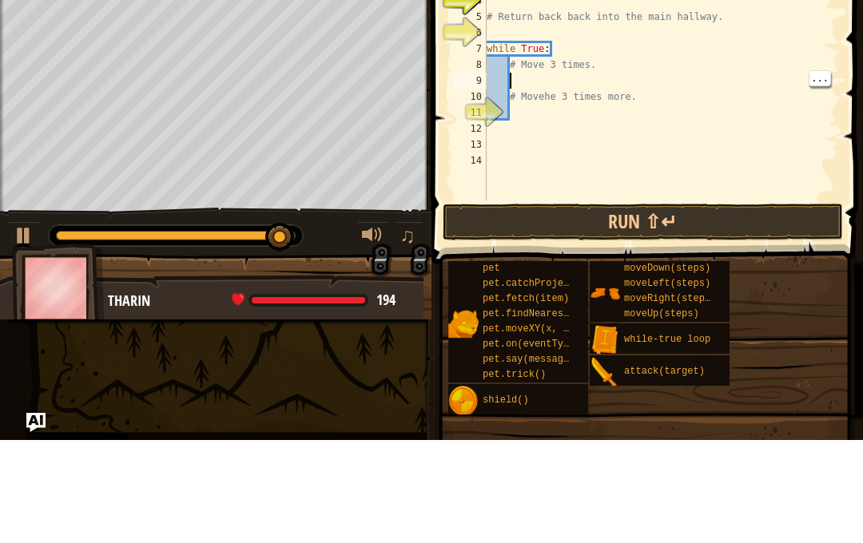
type textarea "he"
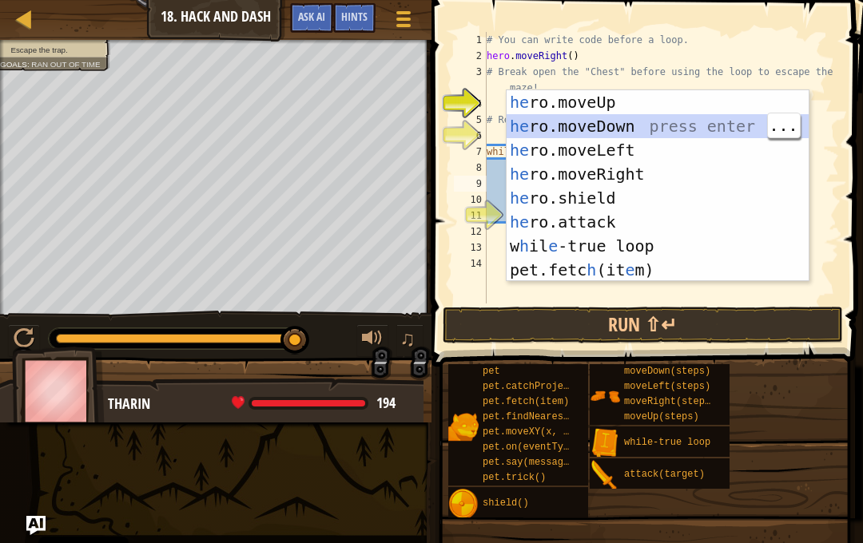
click at [611, 102] on div "he ro.moveUp press enter he ro.moveDown press enter he ro.moveLeft press enter …" at bounding box center [658, 210] width 302 height 240
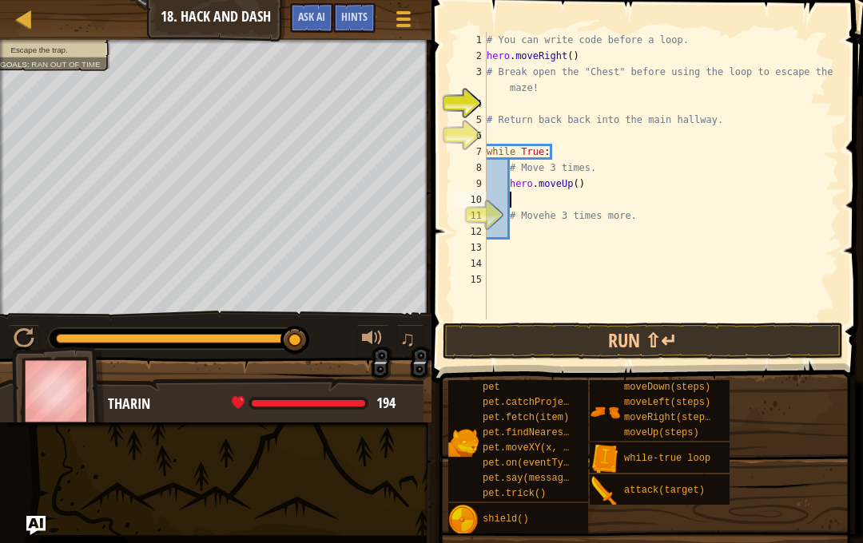
scroll to position [8, 0]
click at [592, 153] on div "# You can write code before a loop. hero . moveRight ( ) # Break open the "Ches…" at bounding box center [662, 192] width 356 height 320
type textarea "w"
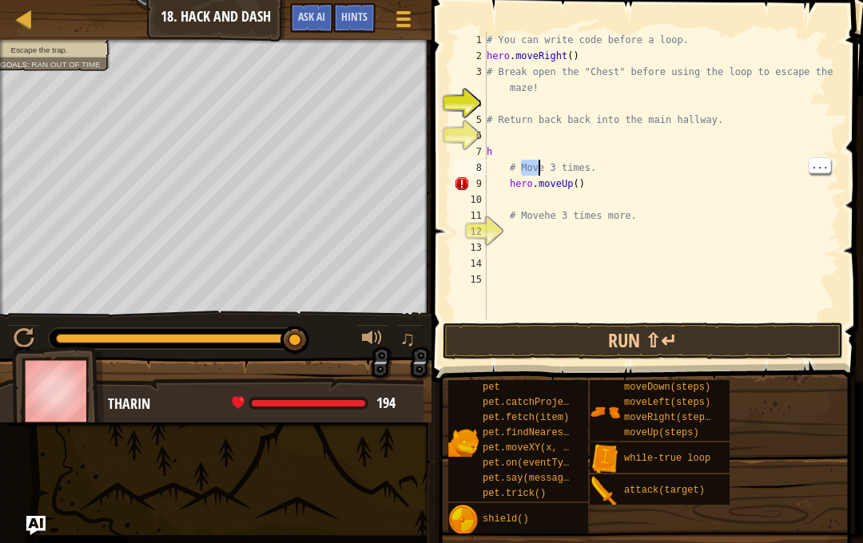
type textarea "# e 3 times."
click at [759, 350] on button "Run ⇧↵" at bounding box center [643, 341] width 400 height 37
